Goal: Information Seeking & Learning: Understand process/instructions

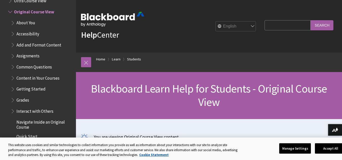
click at [31, 55] on span "Assignments" at bounding box center [27, 55] width 23 height 7
click at [325, 148] on button "Accept All" at bounding box center [331, 148] width 32 height 11
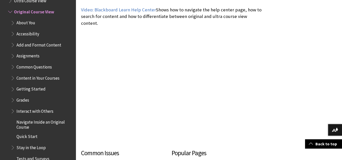
scroll to position [172, 0]
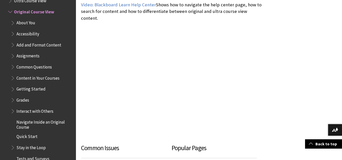
click at [31, 55] on span "Assignments" at bounding box center [27, 55] width 23 height 7
click at [31, 55] on span "Assignments" at bounding box center [29, 55] width 26 height 7
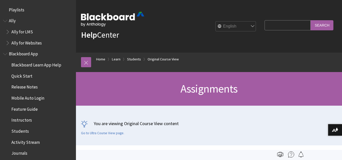
scroll to position [643, 0]
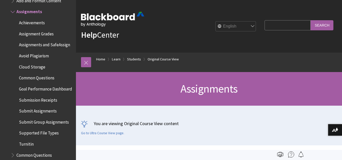
click at [35, 114] on span "Submit Assignments" at bounding box center [38, 110] width 38 height 7
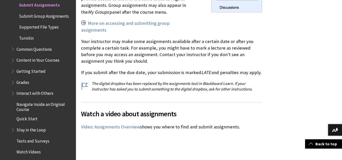
scroll to position [250, 0]
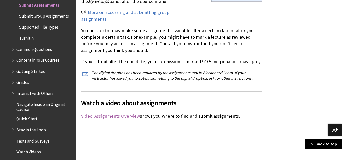
click at [119, 117] on link "Video: Assignments Overview" at bounding box center [110, 116] width 59 height 6
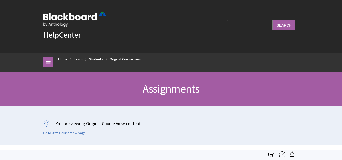
scroll to position [643, 0]
